Goal: Find specific page/section: Find specific page/section

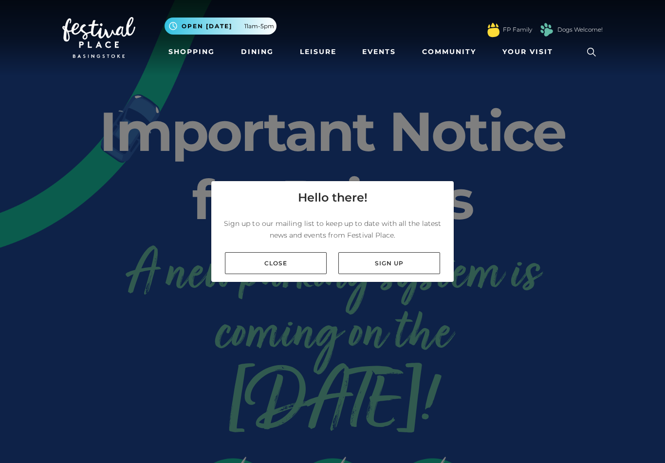
click at [268, 269] on link "Close" at bounding box center [276, 263] width 102 height 22
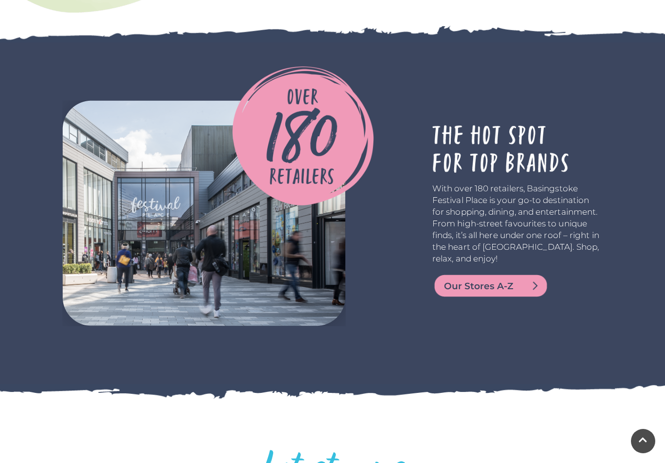
scroll to position [1639, 0]
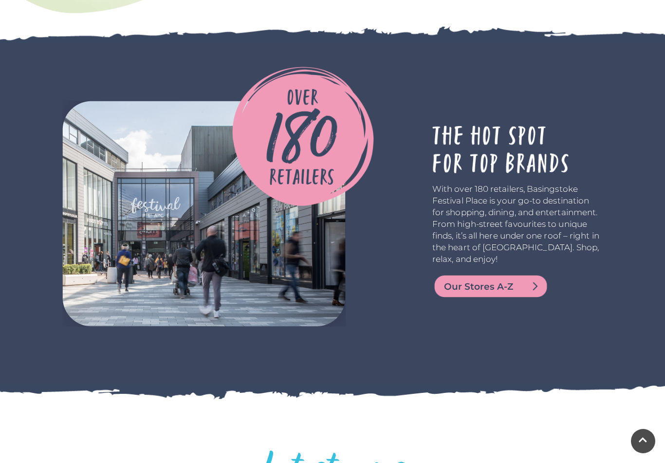
click at [494, 284] on span "Our Stores A-Z" at bounding box center [502, 287] width 117 height 14
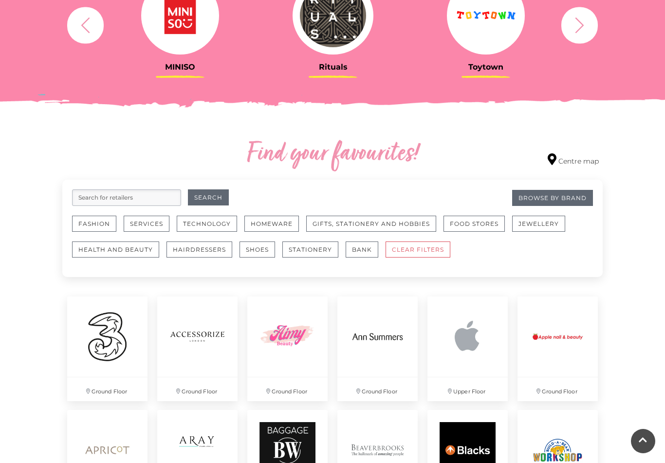
scroll to position [480, 0]
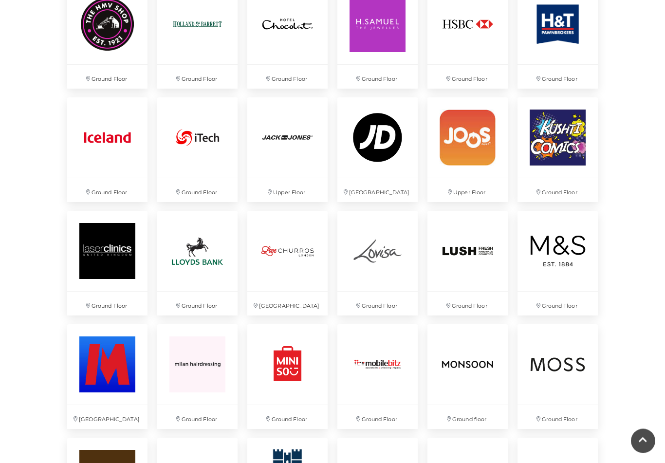
scroll to position [1428, 0]
click at [561, 305] on p "Ground Floor" at bounding box center [558, 304] width 80 height 24
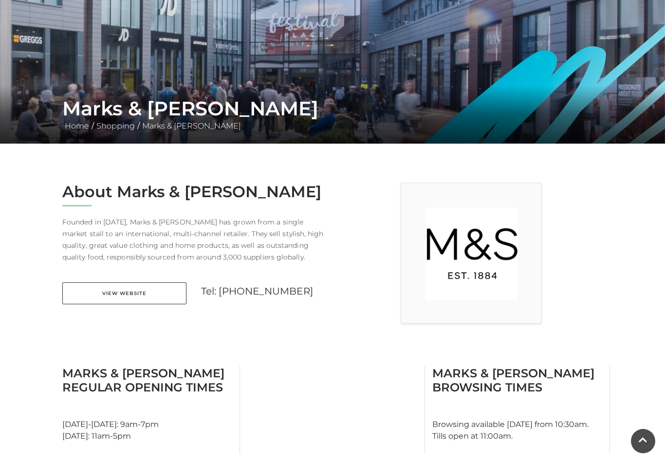
scroll to position [84, 0]
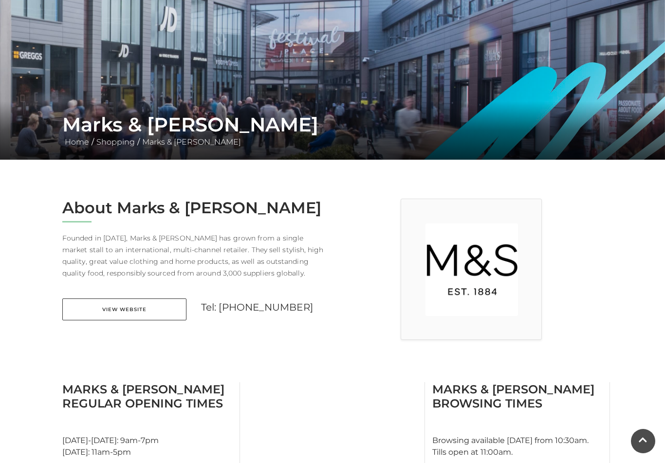
click at [128, 307] on link "View Website" at bounding box center [124, 309] width 124 height 22
